Goal: Information Seeking & Learning: Learn about a topic

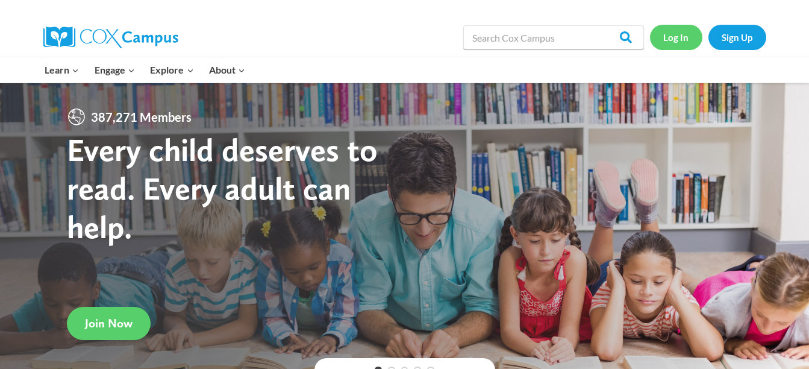
click at [674, 35] on link "Log In" at bounding box center [676, 37] width 52 height 25
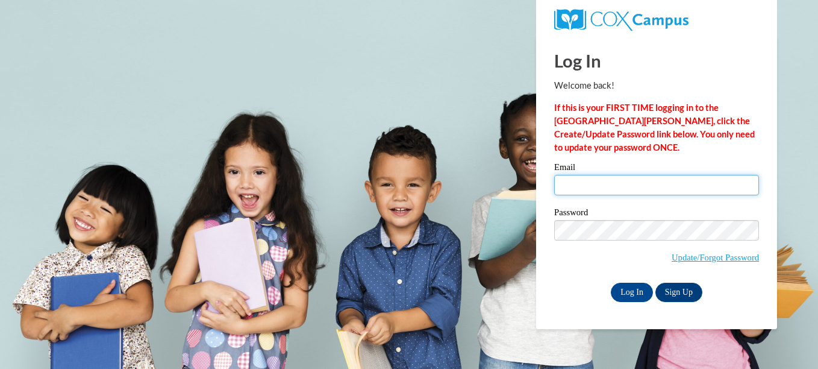
click at [592, 186] on input "Email" at bounding box center [656, 185] width 205 height 20
type input "kennisd24@yahoo.com"
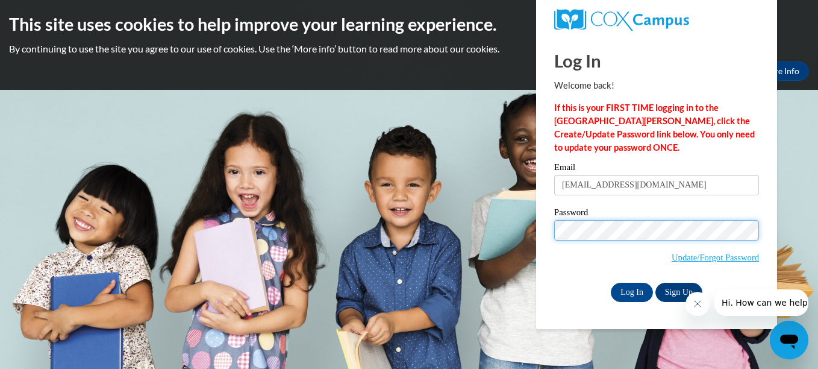
click at [611, 283] on input "Log In" at bounding box center [632, 292] width 42 height 19
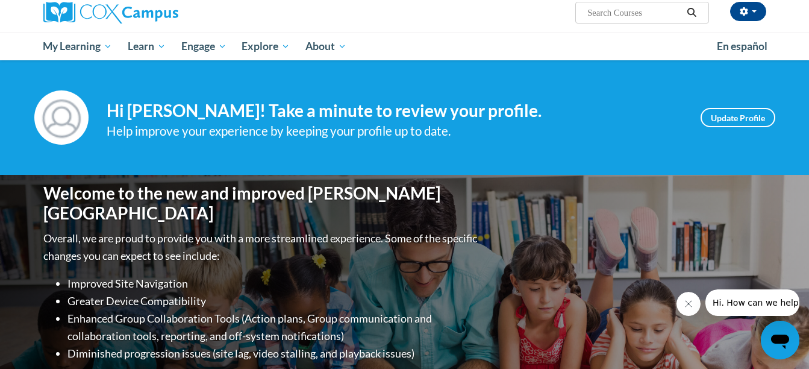
scroll to position [96, 0]
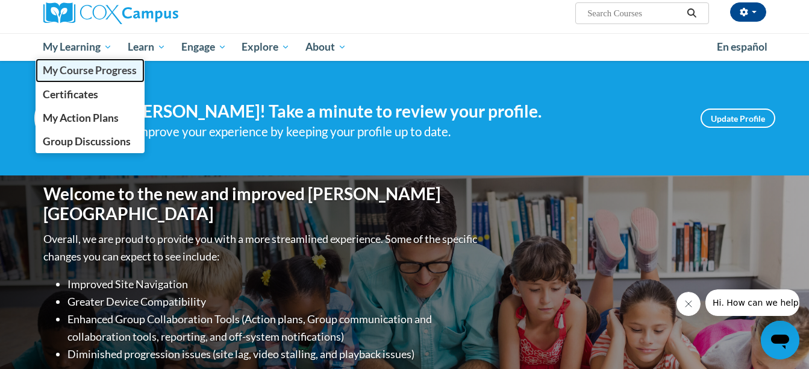
click at [108, 69] on span "My Course Progress" at bounding box center [90, 70] width 94 height 13
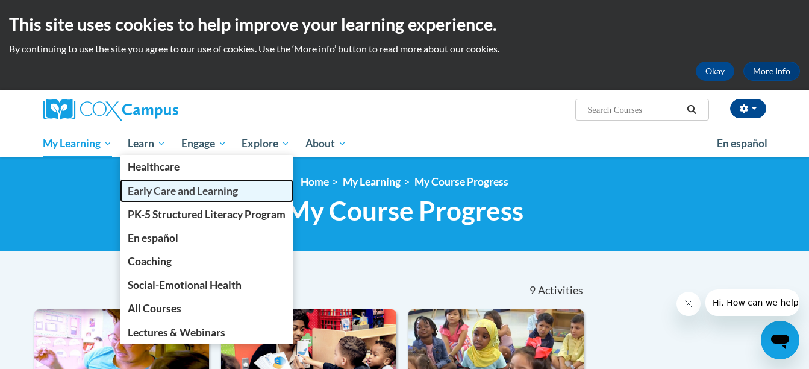
click at [208, 198] on link "Early Care and Learning" at bounding box center [207, 190] width 174 height 23
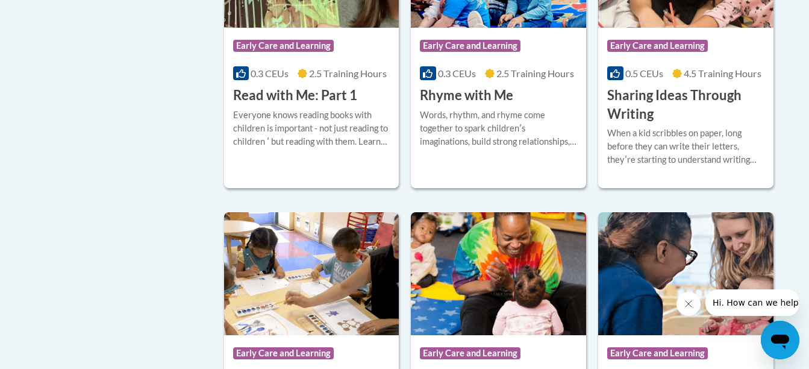
scroll to position [1566, 0]
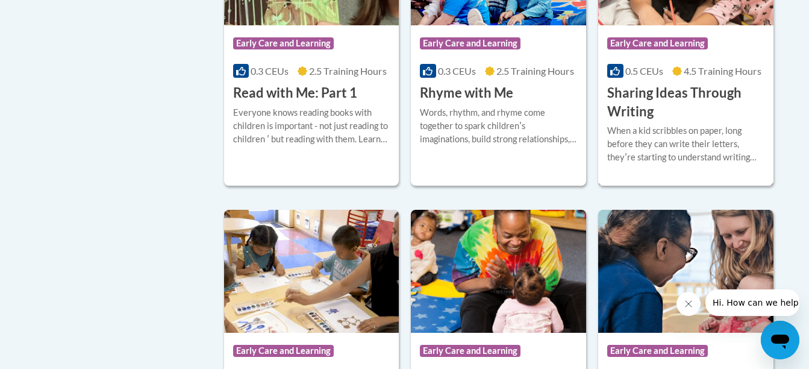
click at [642, 120] on h3 "Sharing Ideas Through Writing" at bounding box center [685, 102] width 157 height 37
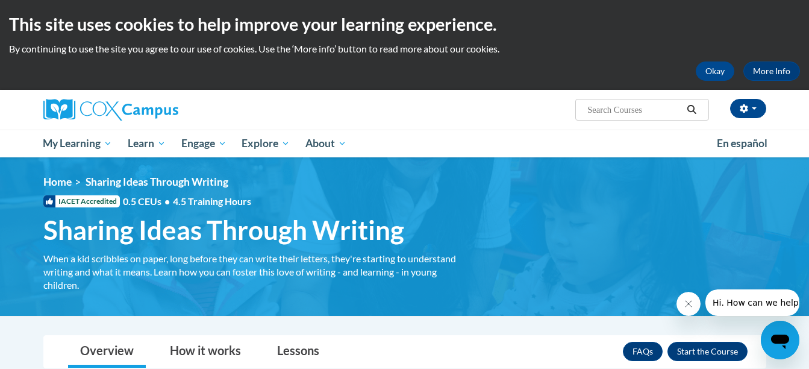
click at [580, 157] on ul "My Learning My Learning My Course Progress Certificates My Action Plans Group D…" at bounding box center [373, 144] width 674 height 28
click at [706, 350] on button "Enroll" at bounding box center [708, 351] width 80 height 19
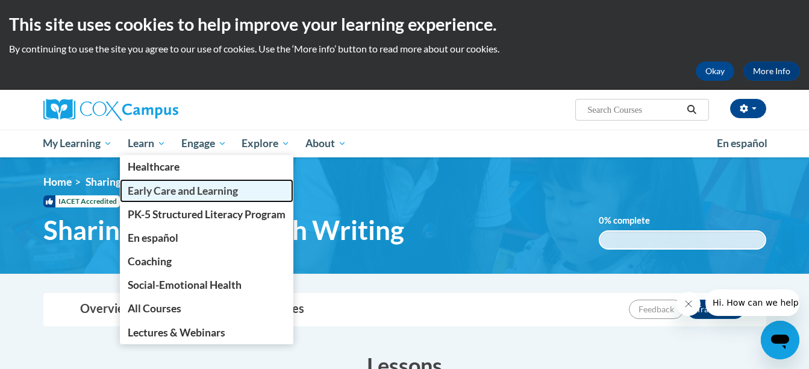
click at [183, 192] on span "Early Care and Learning" at bounding box center [183, 190] width 110 height 13
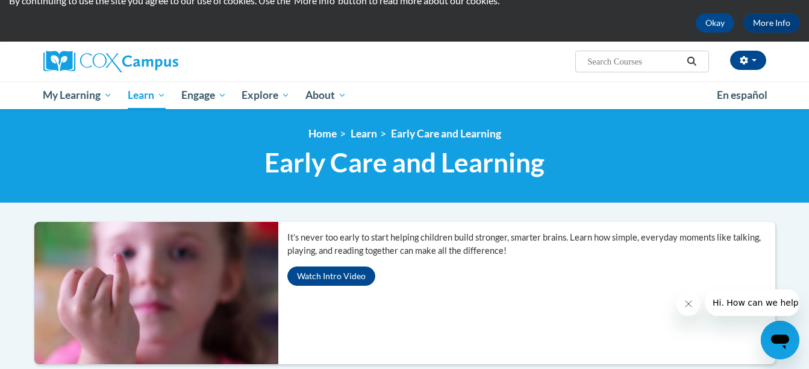
scroll to position [313, 0]
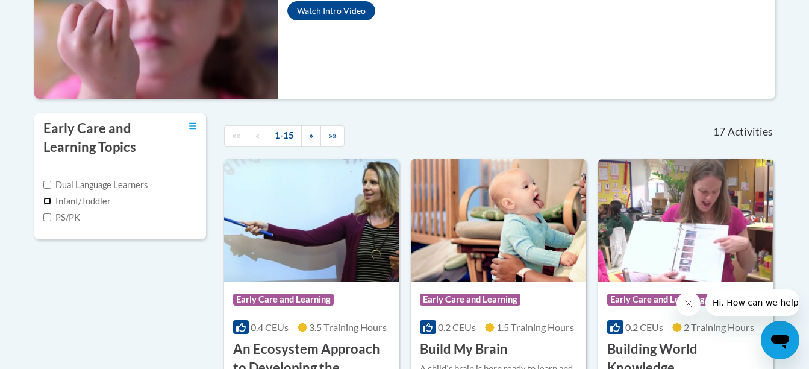
click at [48, 202] on input "Infant/Toddler" at bounding box center [47, 201] width 8 height 8
checkbox input "true"
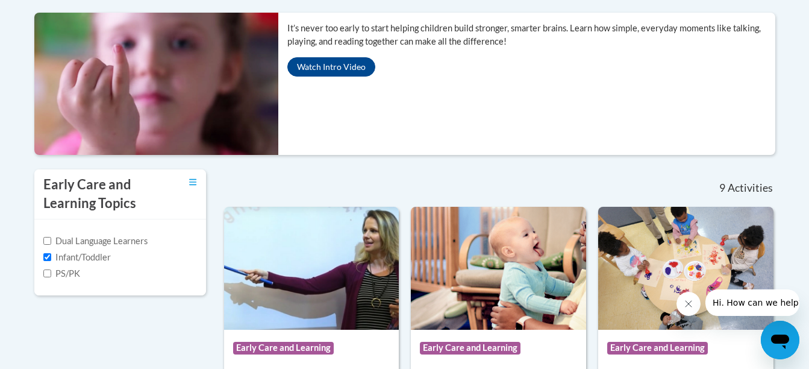
scroll to position [0, 0]
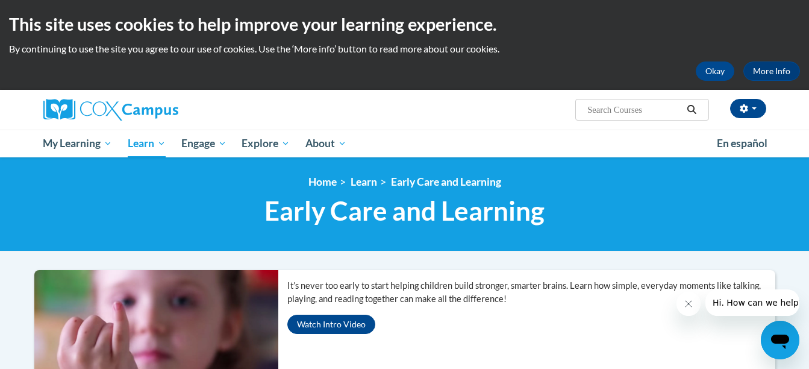
click at [690, 107] on icon "Search" at bounding box center [691, 109] width 11 height 9
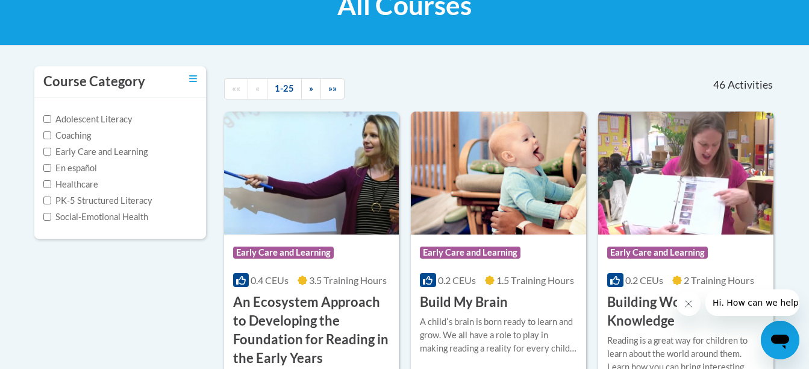
scroll to position [217, 0]
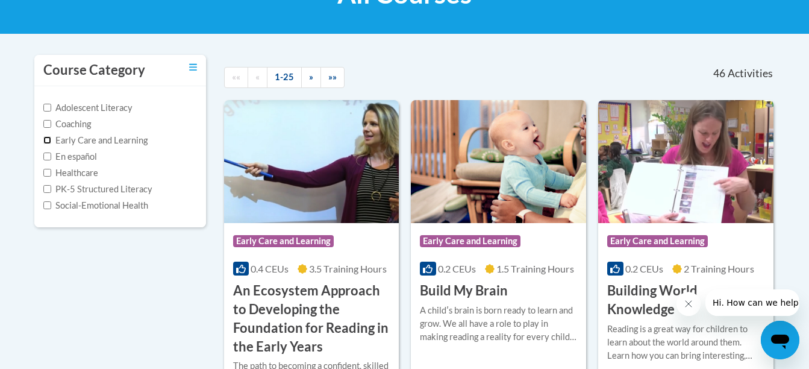
click at [48, 140] on input "Early Care and Learning" at bounding box center [47, 140] width 8 height 8
checkbox input "true"
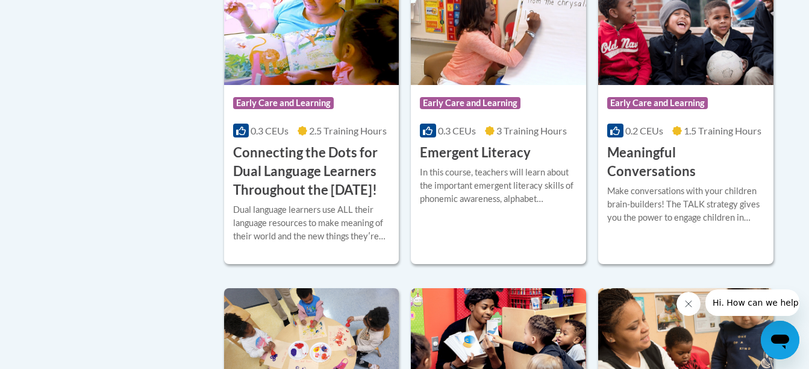
scroll to position [48, 0]
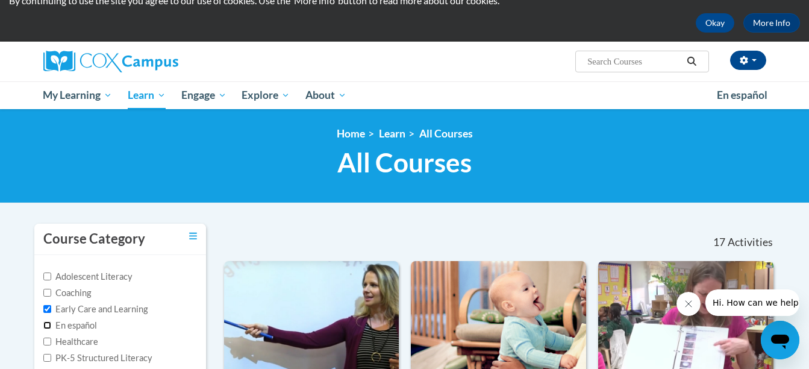
click at [47, 321] on input "En español" at bounding box center [47, 325] width 8 height 8
checkbox input "true"
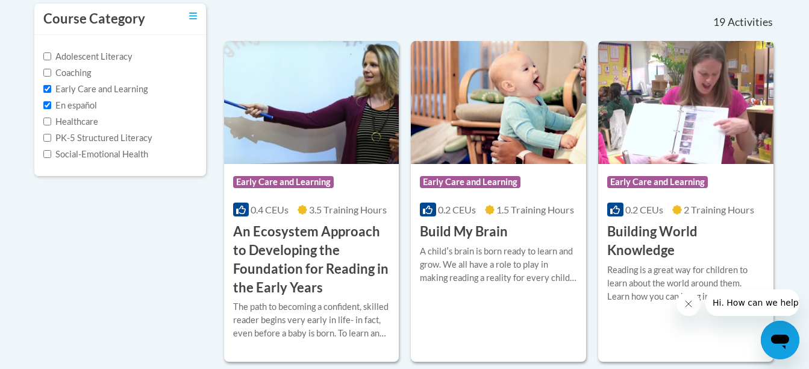
scroll to position [53, 0]
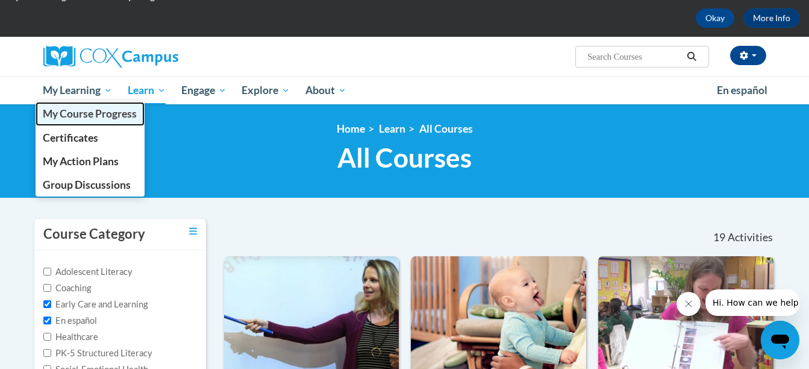
click at [93, 114] on span "My Course Progress" at bounding box center [90, 113] width 94 height 13
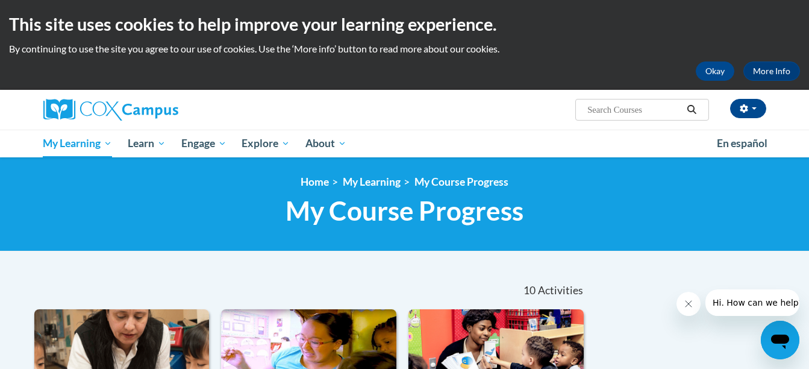
click at [687, 110] on icon "Search" at bounding box center [691, 109] width 11 height 9
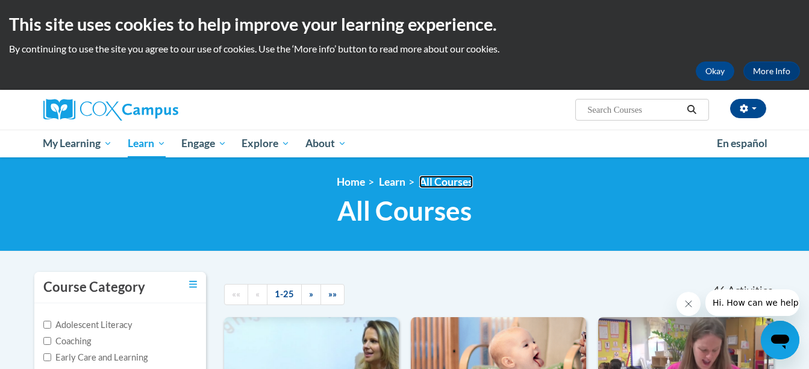
click at [452, 181] on link "All Courses" at bounding box center [446, 181] width 54 height 13
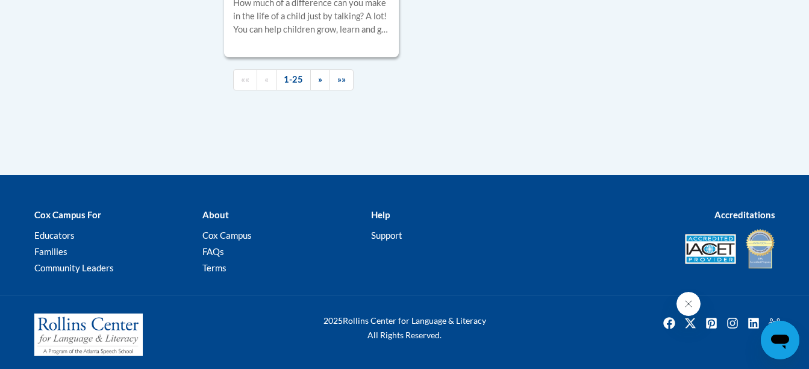
scroll to position [3113, 0]
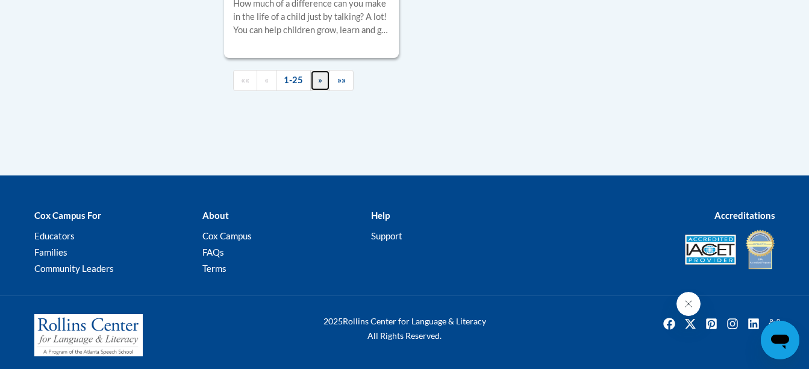
click at [319, 85] on span "»" at bounding box center [320, 80] width 4 height 10
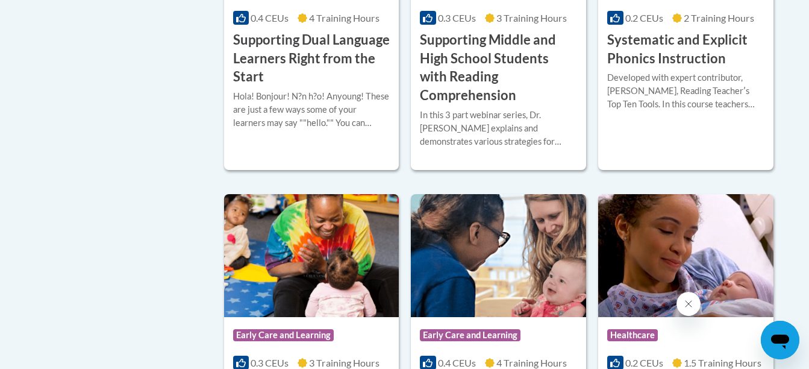
scroll to position [1228, 0]
